Goal: Transaction & Acquisition: Purchase product/service

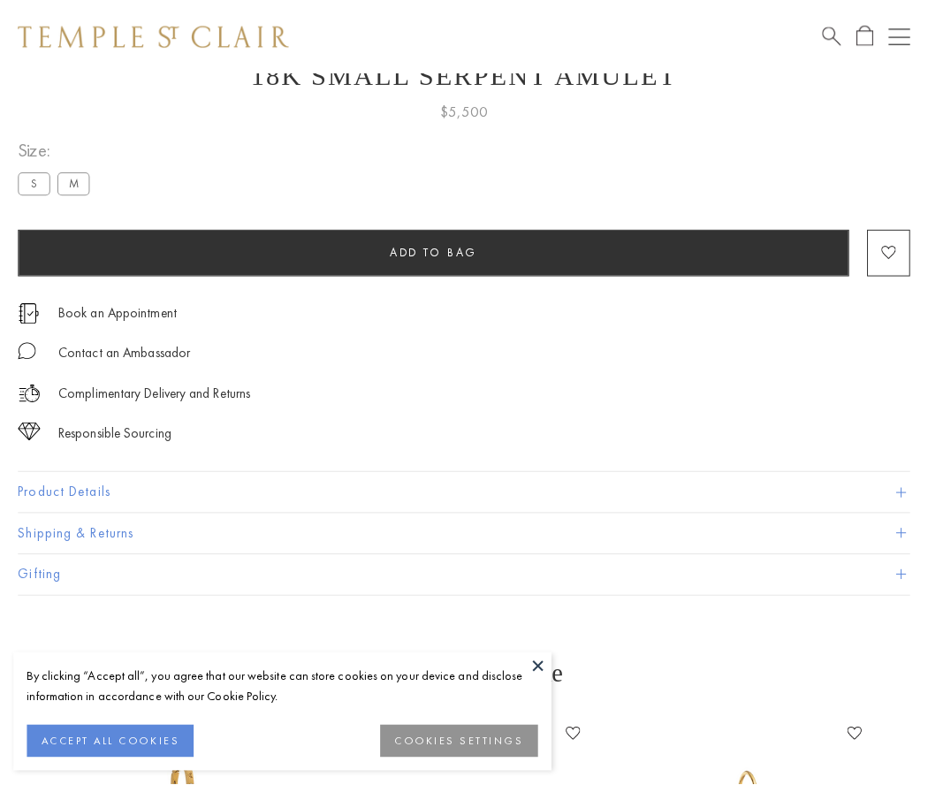
scroll to position [71, 0]
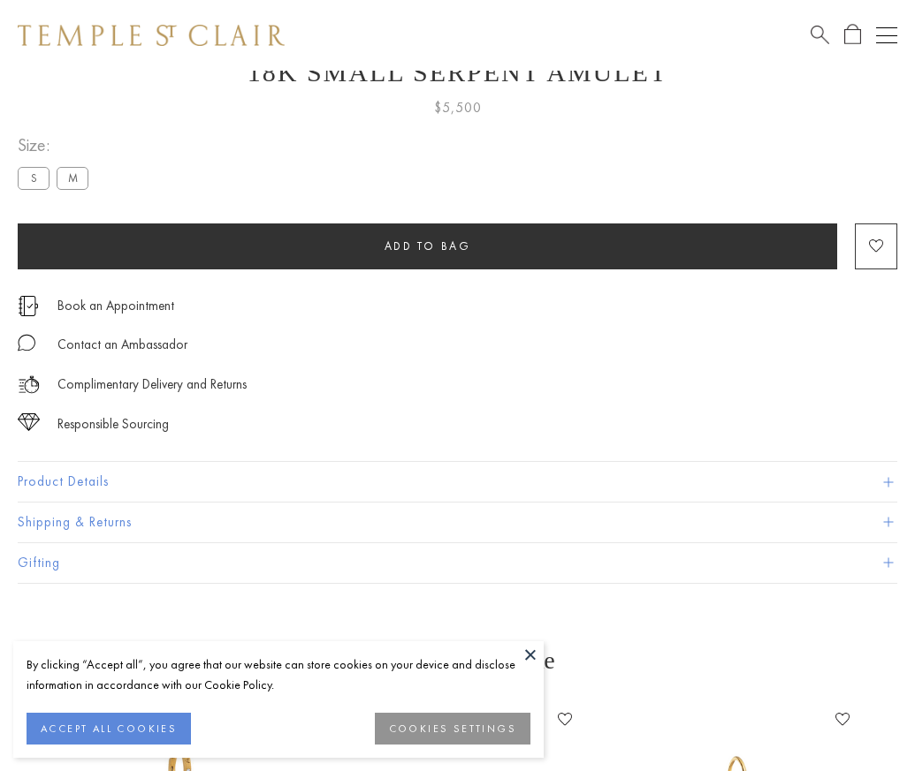
click at [427, 246] on span "Add to bag" at bounding box center [427, 246] width 87 height 15
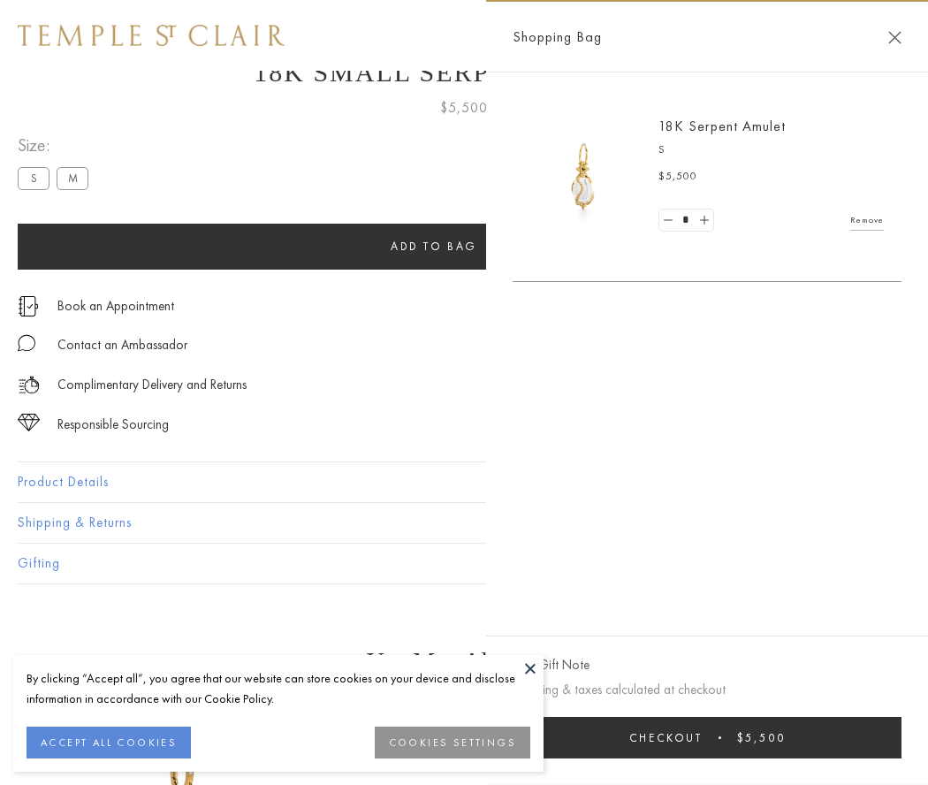
click at [707, 737] on button "Checkout $5,500" at bounding box center [706, 738] width 389 height 42
